Goal: Download file/media

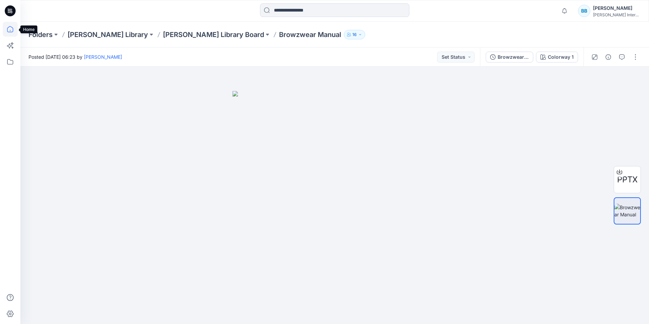
click at [11, 27] on icon at bounding box center [10, 29] width 6 height 6
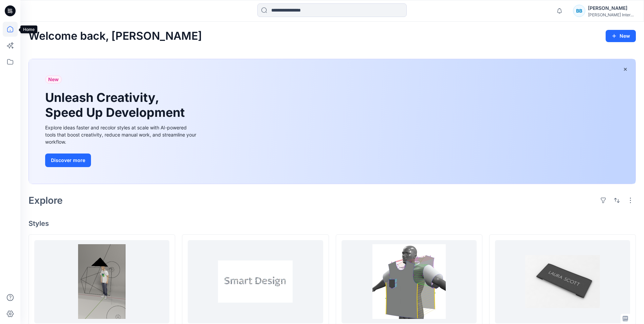
click at [12, 29] on icon at bounding box center [10, 29] width 15 height 15
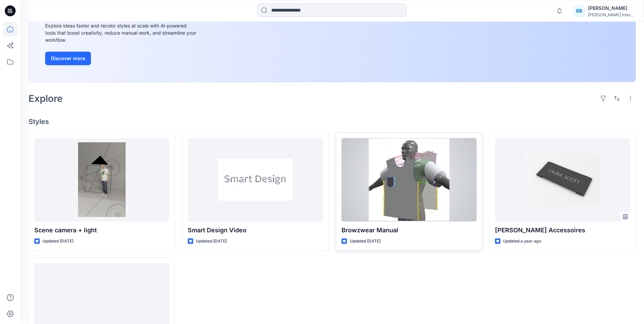
scroll to position [162, 0]
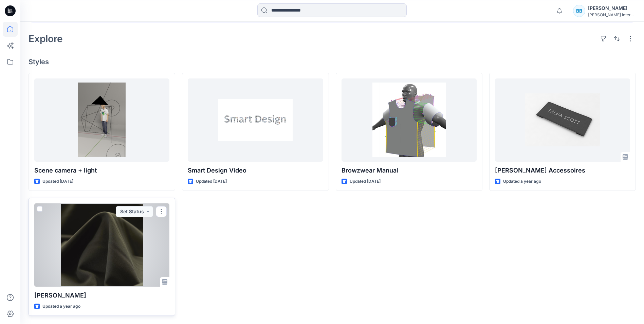
click at [112, 249] on div at bounding box center [101, 244] width 135 height 83
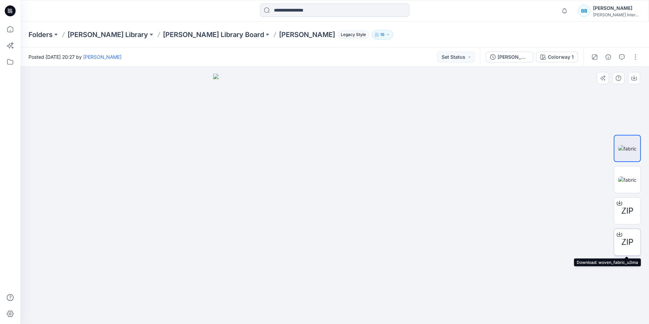
click at [624, 239] on span "ZIP" at bounding box center [627, 242] width 12 height 12
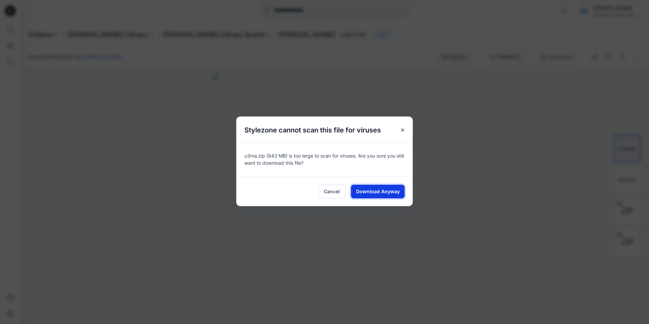
click at [376, 190] on span "Download Anyway" at bounding box center [378, 191] width 44 height 7
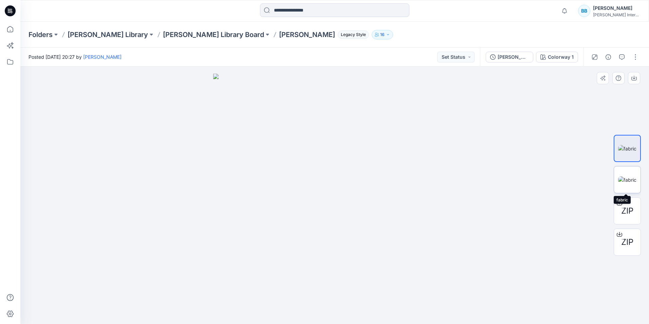
click at [626, 177] on img at bounding box center [627, 179] width 18 height 7
